Goal: Task Accomplishment & Management: Use online tool/utility

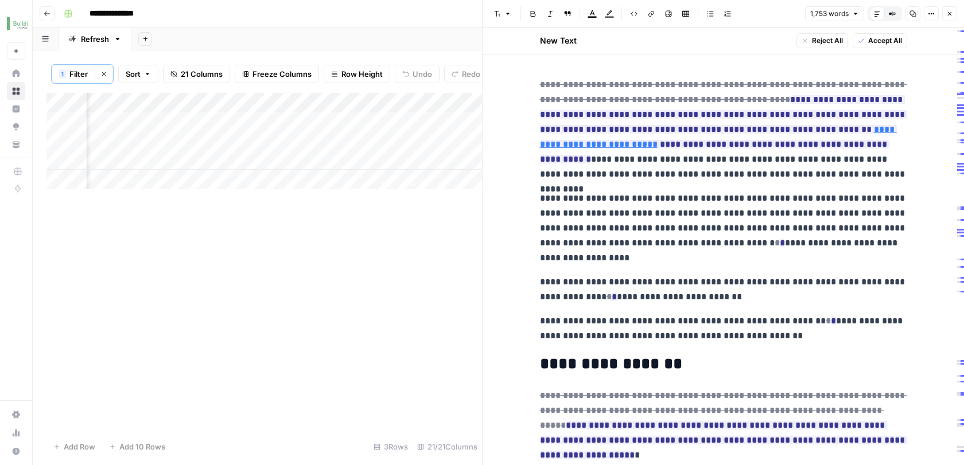
click at [777, 146] on p "**********" at bounding box center [723, 129] width 367 height 104
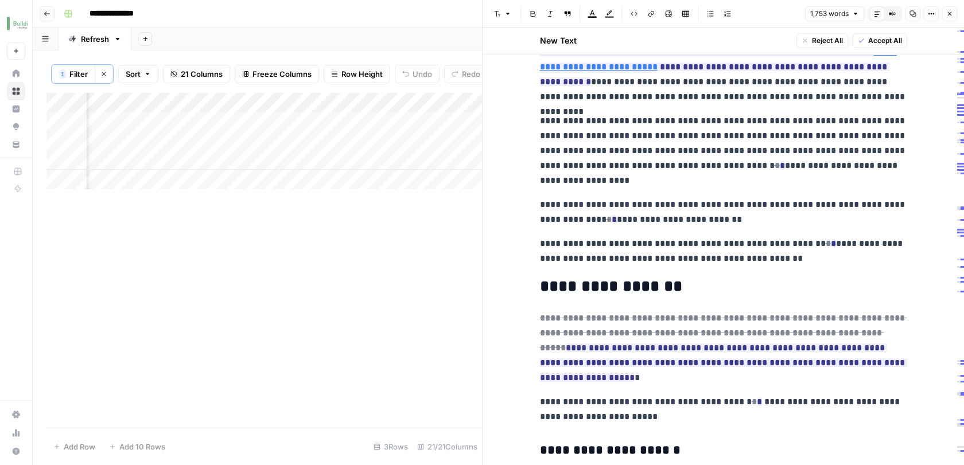
scroll to position [79, 0]
click at [51, 11] on button "Go back" at bounding box center [47, 13] width 15 height 15
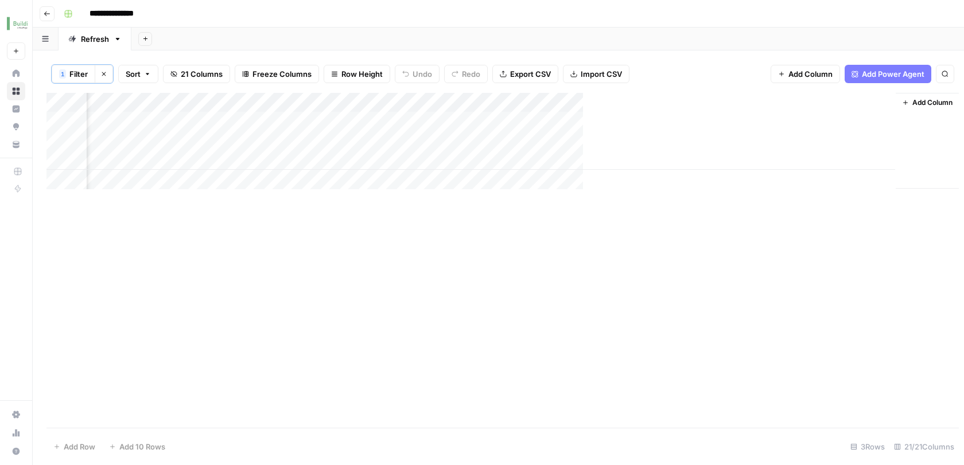
scroll to position [0, 1872]
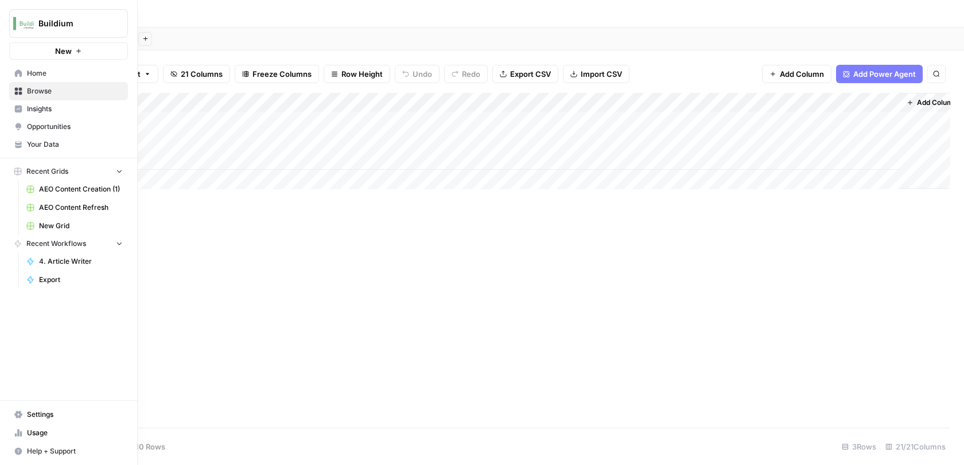
click at [38, 123] on span "Opportunities" at bounding box center [75, 127] width 96 height 10
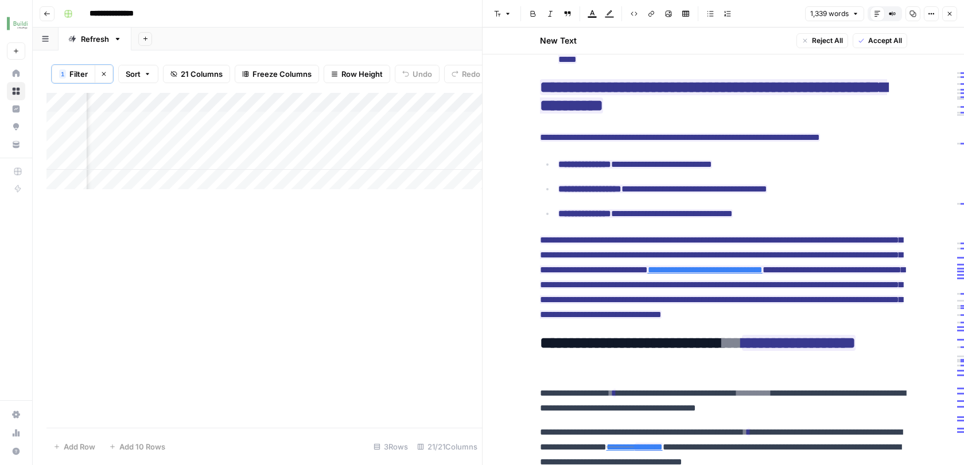
scroll to position [1869, 0]
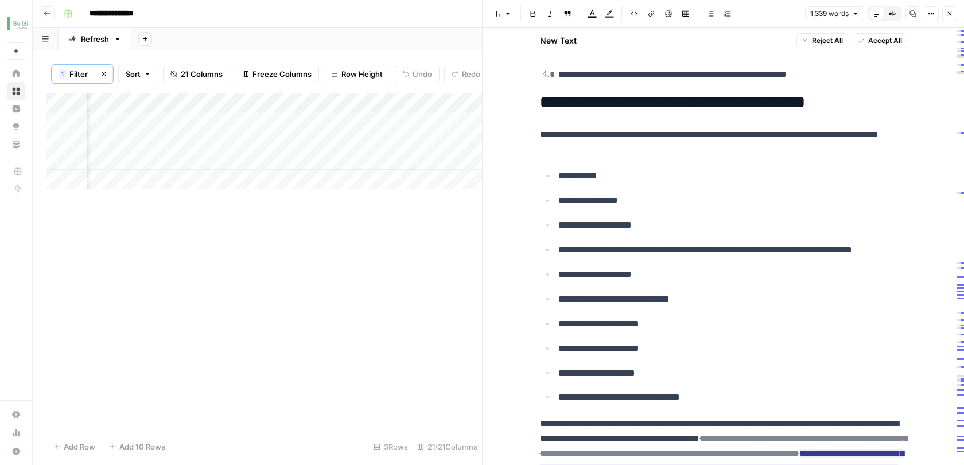
scroll to position [870, 0]
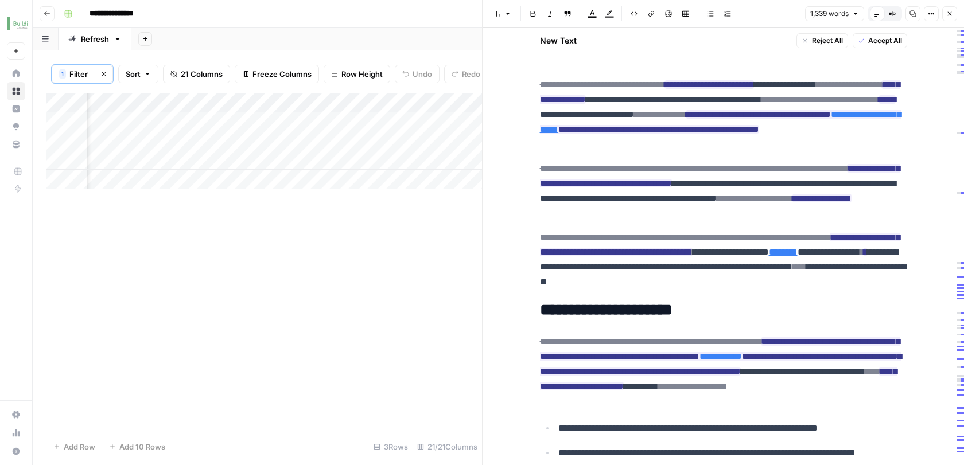
scroll to position [870, 0]
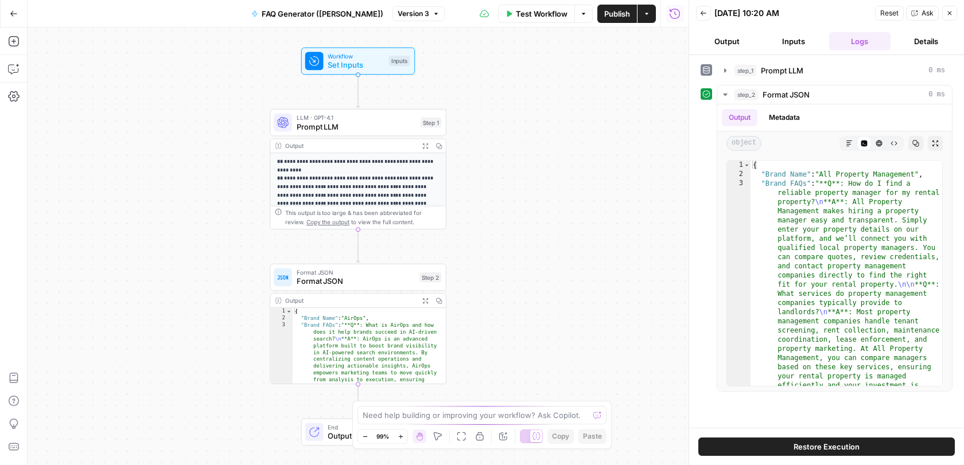
click at [10, 15] on icon "button" at bounding box center [14, 14] width 8 height 8
